Goal: Transaction & Acquisition: Book appointment/travel/reservation

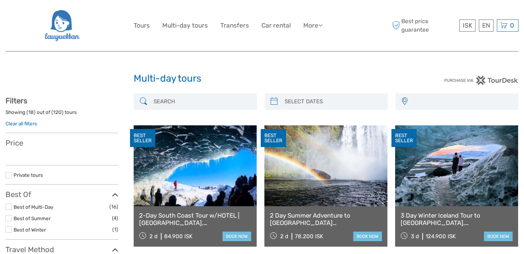
select select
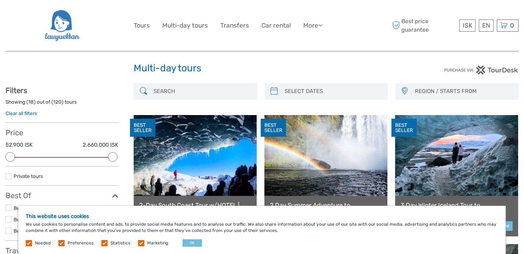
scroll to position [10, 0]
type input "07/09/2025"
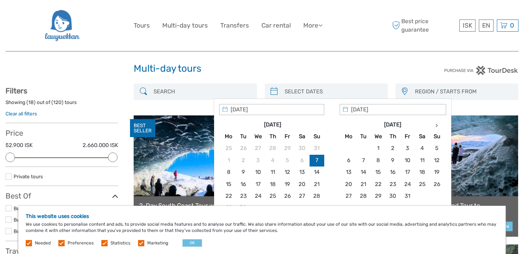
click at [327, 88] on input "search" at bounding box center [332, 91] width 102 height 13
click at [439, 121] on th at bounding box center [436, 125] width 15 height 12
click at [440, 121] on th at bounding box center [436, 125] width 15 height 12
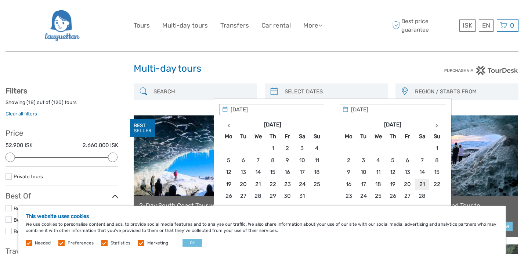
type input "21/02/2026"
type input "23/02/2026"
click at [385, 70] on h1 "Multi-day tours" at bounding box center [262, 69] width 256 height 12
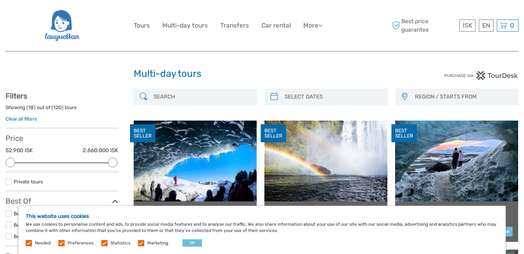
scroll to position [0, 0]
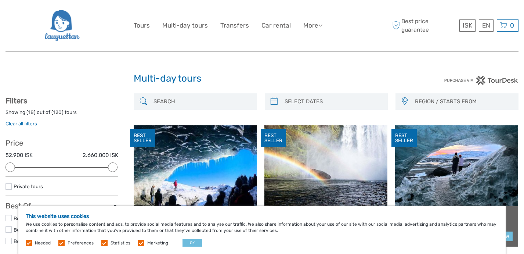
click at [193, 239] on div "This website uses cookies We use cookies to personalise content and ads, to pro…" at bounding box center [261, 229] width 487 height 48
click at [193, 242] on button "OK" at bounding box center [191, 242] width 19 height 7
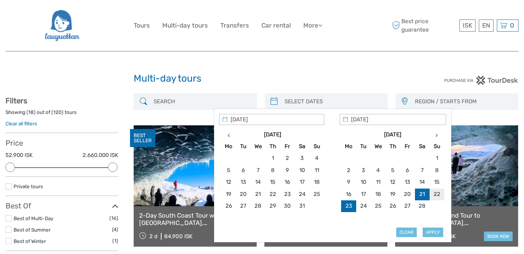
click at [313, 104] on input "search" at bounding box center [332, 101] width 102 height 13
type input "21/02/2026"
click at [431, 234] on button "Apply" at bounding box center [432, 232] width 21 height 10
type input "21/02/2026 - 23/02/2026"
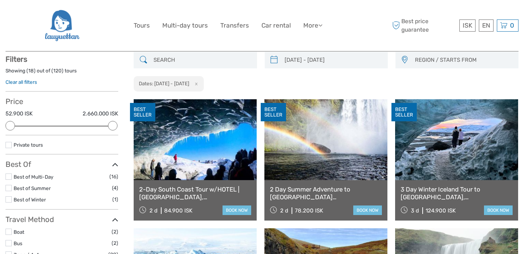
scroll to position [41, 0]
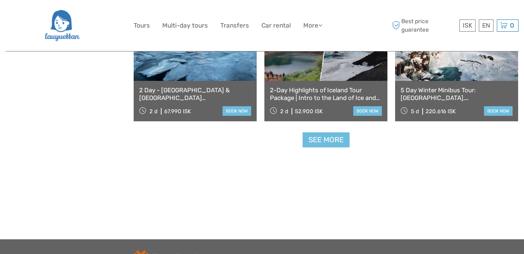
scroll to position [797, 0]
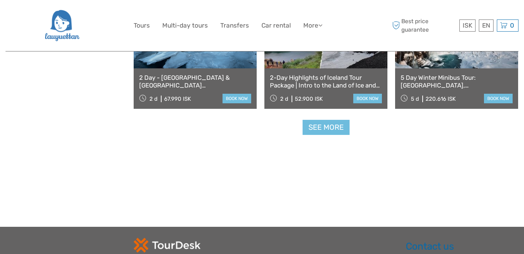
click at [321, 126] on link "See more" at bounding box center [325, 127] width 47 height 15
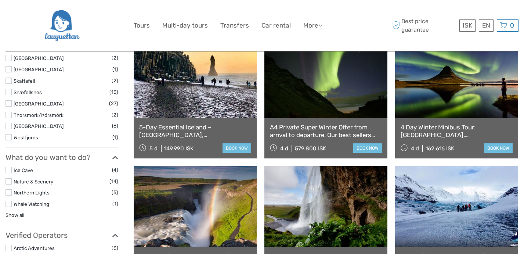
scroll to position [363, 0]
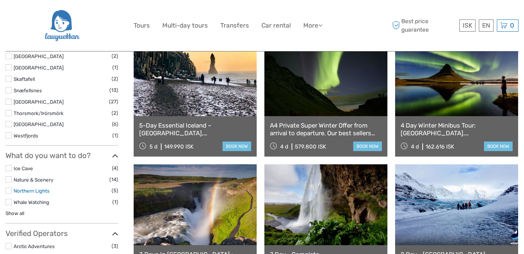
click at [43, 191] on link "Northern Lights" at bounding box center [32, 191] width 36 height 6
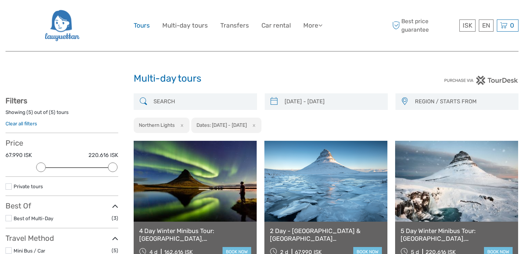
click at [139, 28] on link "Tours" at bounding box center [142, 25] width 16 height 11
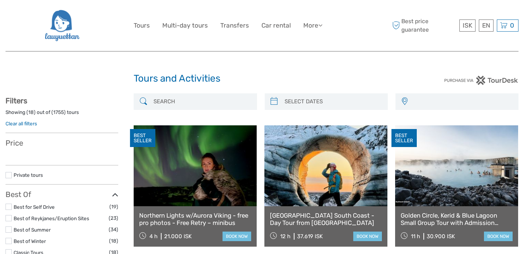
select select
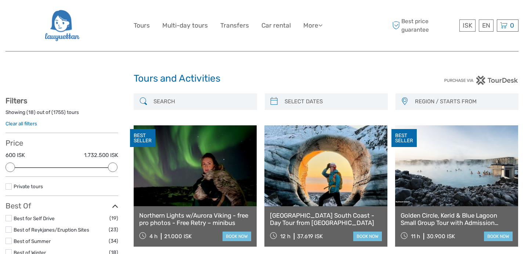
type input "07/09/2025"
click at [296, 106] on input "search" at bounding box center [332, 101] width 102 height 13
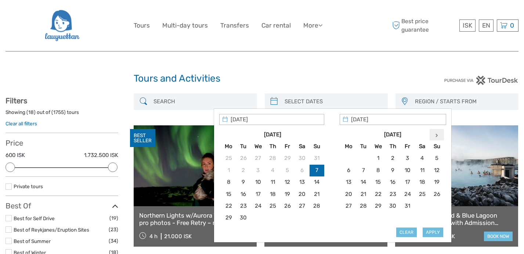
click at [436, 136] on icon at bounding box center [436, 135] width 3 height 4
type input "20/02/2026"
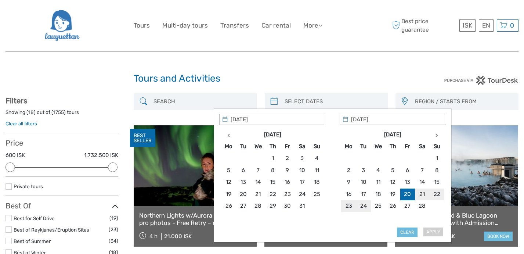
type input "23/02/2026"
type input "20/02/2026"
click at [437, 229] on button "Apply" at bounding box center [432, 232] width 21 height 10
type input "20/02/2026 - 23/02/2026"
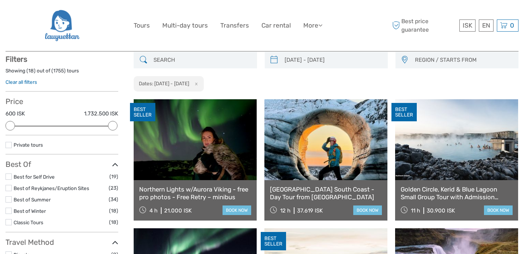
scroll to position [41, 0]
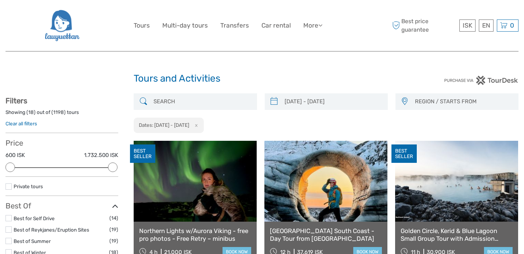
click at [429, 99] on span "REGION / STARTS FROM" at bounding box center [462, 101] width 103 height 12
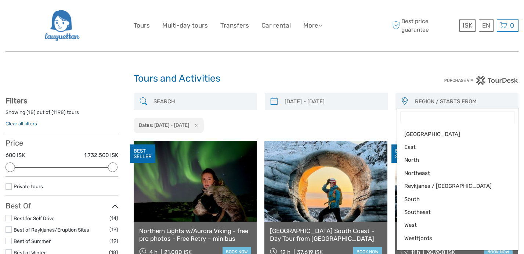
type input "ㄘ"
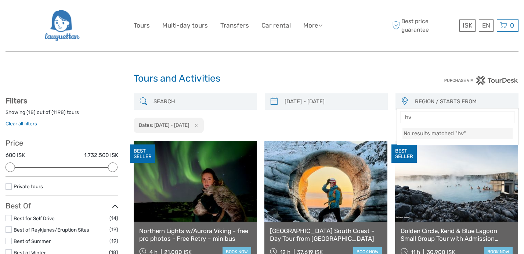
type input "h"
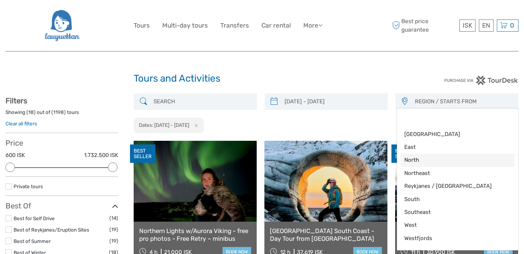
click at [441, 161] on span "North" at bounding box center [451, 160] width 94 height 8
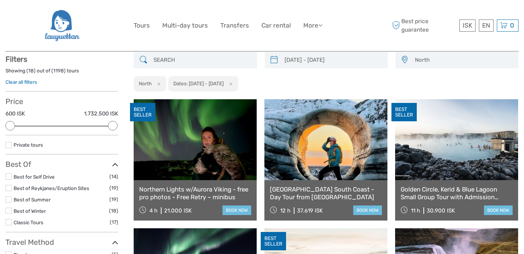
scroll to position [41, 0]
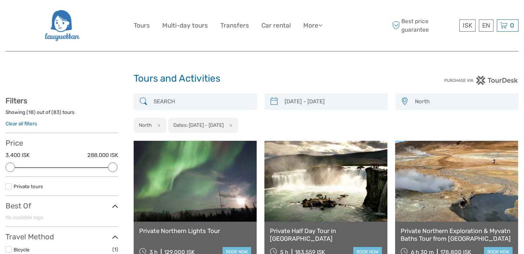
click at [431, 102] on span "North" at bounding box center [462, 101] width 103 height 12
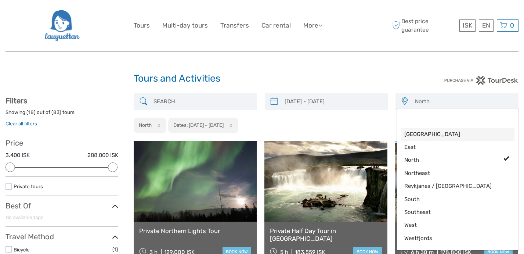
click at [423, 136] on span "Capital Region" at bounding box center [451, 134] width 94 height 8
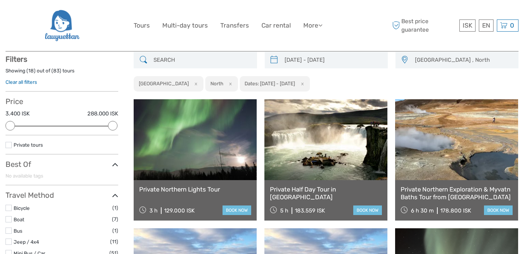
scroll to position [41, 0]
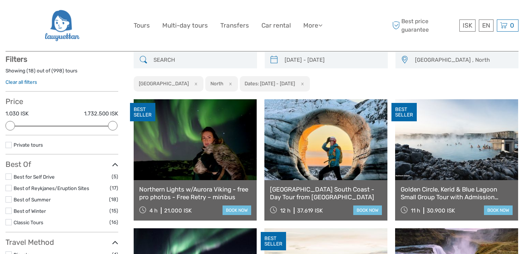
click at [434, 57] on span "Capital Region , North" at bounding box center [462, 60] width 103 height 12
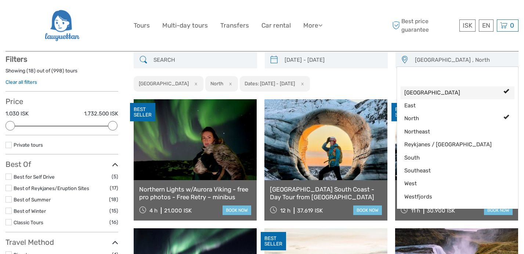
click at [433, 93] on span "Capital Region" at bounding box center [451, 93] width 94 height 8
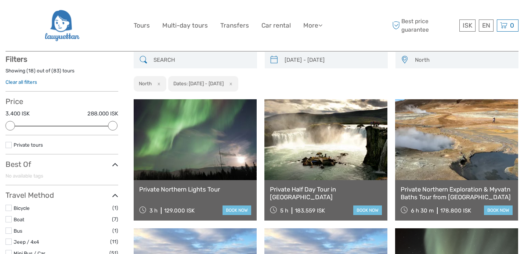
click at [423, 62] on span "North" at bounding box center [462, 60] width 103 height 12
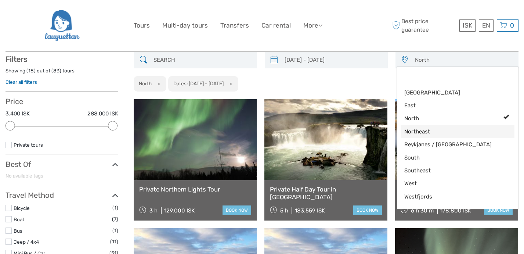
click at [434, 132] on span "Northeast" at bounding box center [451, 132] width 94 height 8
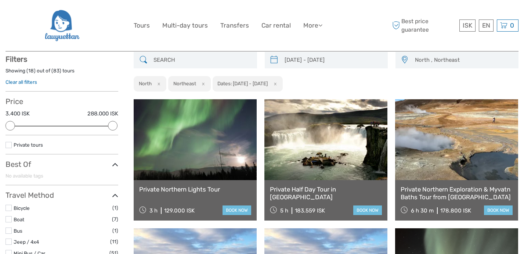
click at [430, 60] on span "North , Northeast" at bounding box center [462, 60] width 103 height 12
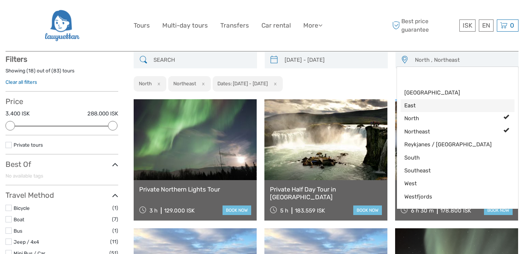
click at [442, 110] on link "East" at bounding box center [457, 105] width 114 height 13
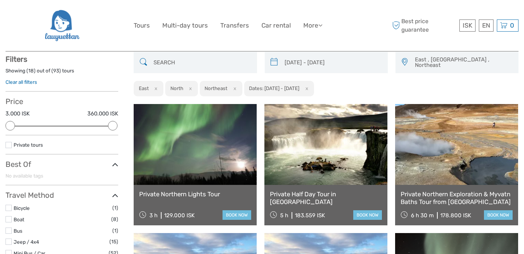
click at [441, 63] on span "East , North , Northeast" at bounding box center [462, 63] width 103 height 18
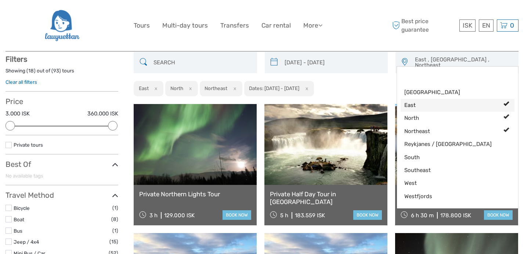
click at [444, 105] on span "East" at bounding box center [451, 105] width 94 height 8
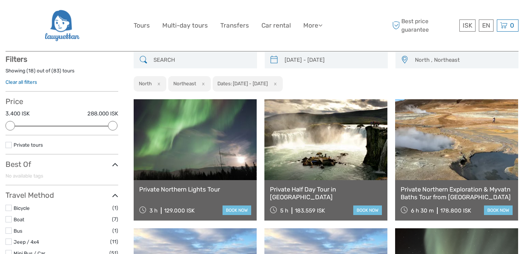
click at [435, 60] on span "North , Northeast" at bounding box center [462, 60] width 103 height 12
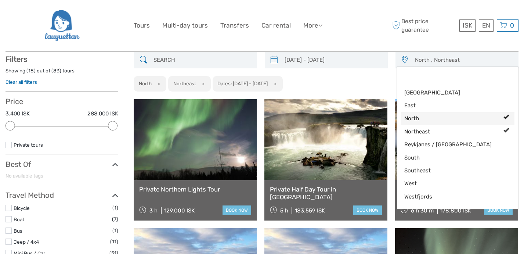
click at [438, 118] on span "North" at bounding box center [451, 118] width 94 height 8
select select "Northeast"
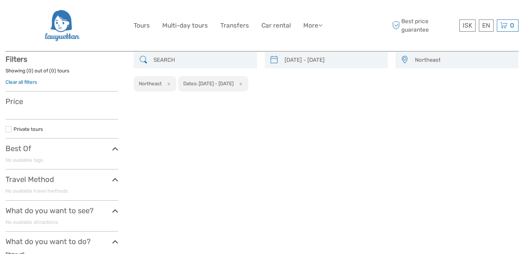
click at [432, 58] on span "Northeast" at bounding box center [462, 60] width 103 height 12
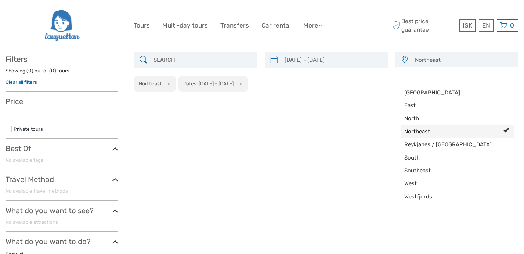
click at [447, 130] on span "Northeast" at bounding box center [451, 132] width 94 height 8
select select
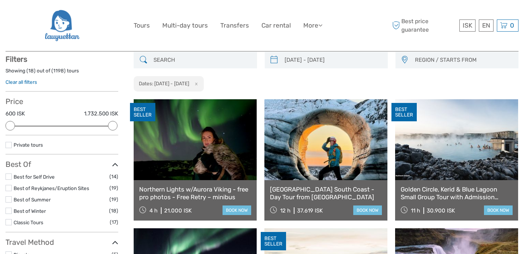
click at [423, 58] on span "REGION / STARTS FROM" at bounding box center [462, 60] width 103 height 12
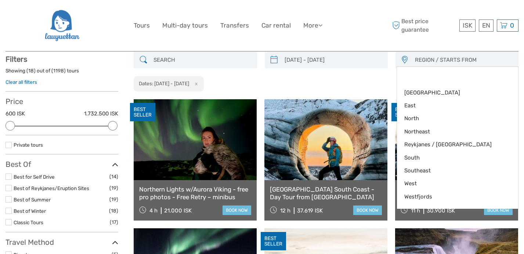
click at [371, 70] on div "20/02/2026 - 23/02/2026 REGION / STARTS FROM Capital Region East North Northeas…" at bounding box center [326, 72] width 385 height 40
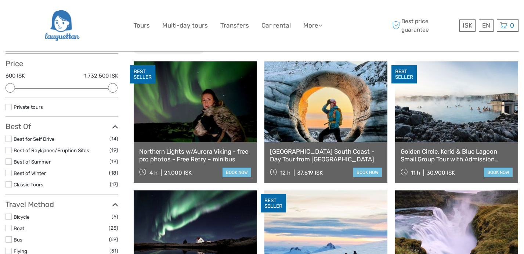
scroll to position [90, 0]
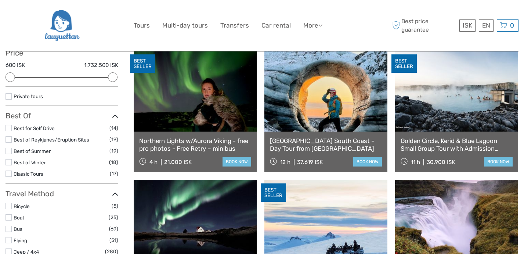
click at [178, 121] on link at bounding box center [195, 91] width 123 height 81
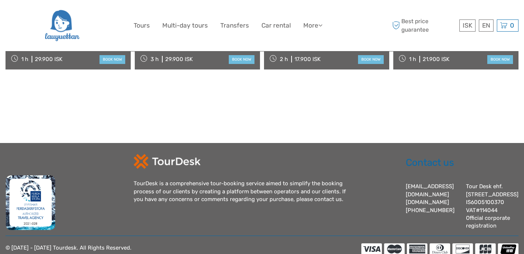
scroll to position [957, 0]
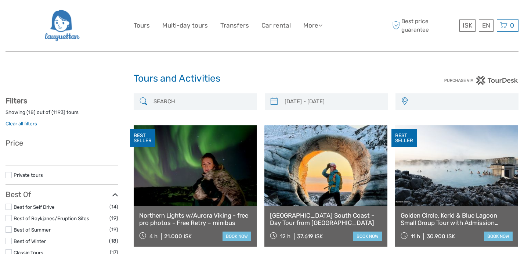
select select
type input "20/02/2026 - 23/02/2026"
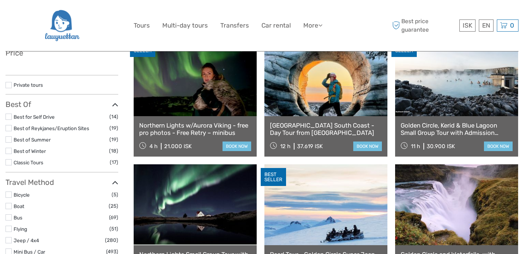
select select
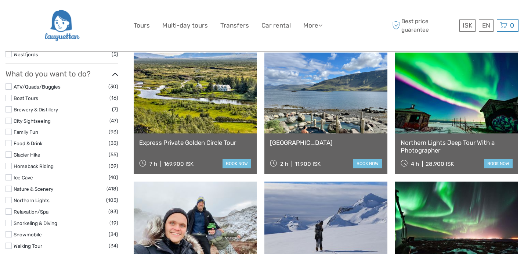
scroll to position [609, 0]
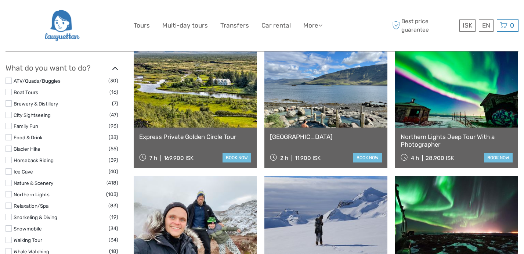
click at [456, 116] on link at bounding box center [456, 87] width 123 height 81
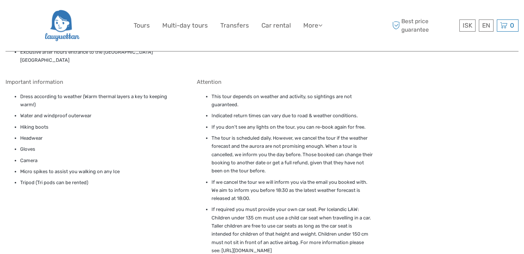
scroll to position [832, 0]
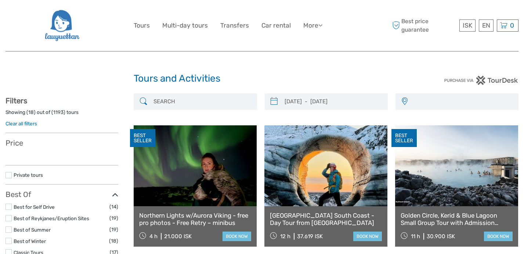
select select
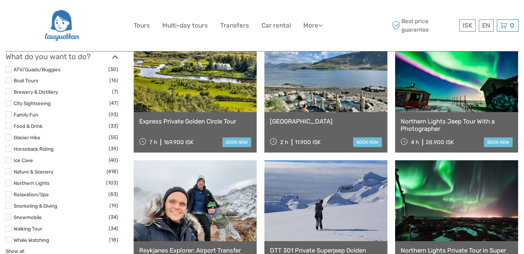
select select
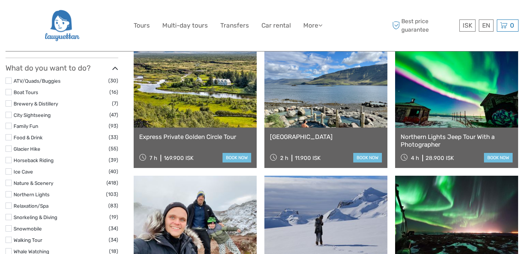
scroll to position [0, 0]
